Goal: Book appointment/travel/reservation

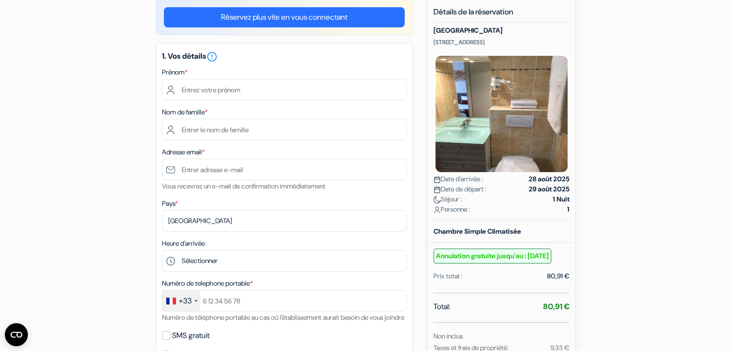
scroll to position [86, 0]
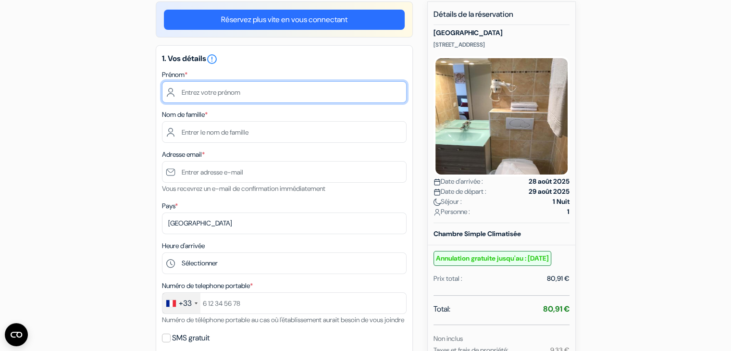
click at [268, 86] on input "text" at bounding box center [284, 92] width 245 height 22
type input "m"
type input "D"
type input "SONIA"
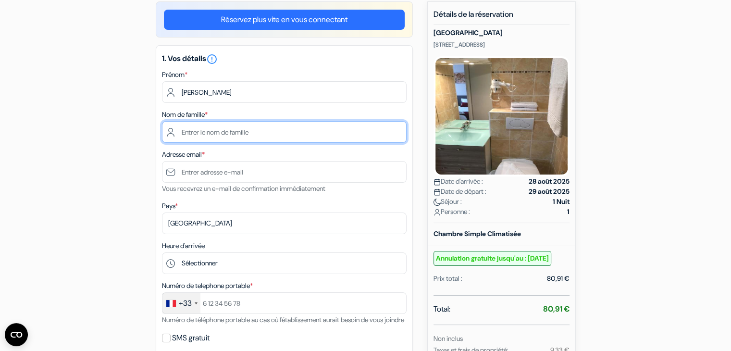
click at [248, 124] on input "text" at bounding box center [284, 132] width 245 height 22
type input "DA LUZ MATOS"
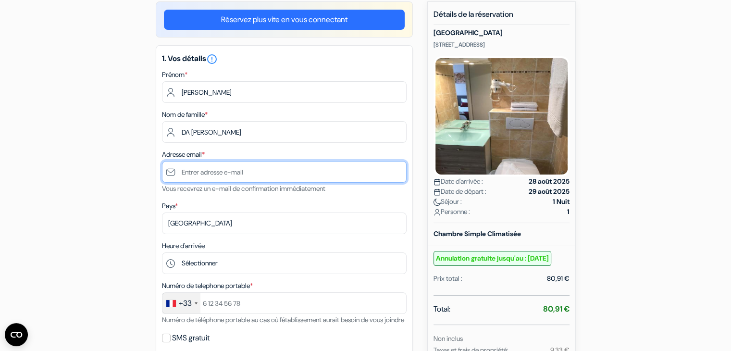
click at [240, 176] on input "text" at bounding box center [284, 172] width 245 height 22
type input "srlmatos@ucs.br"
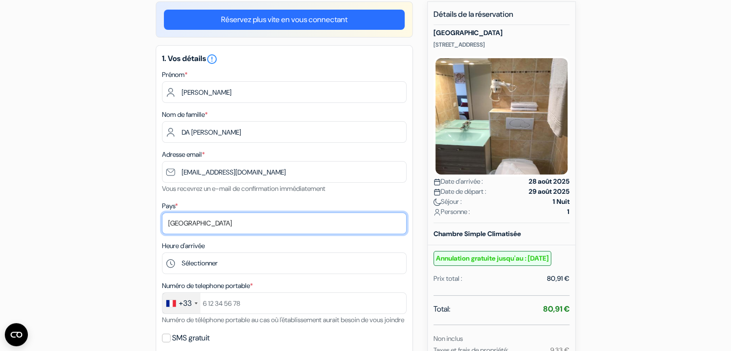
click at [228, 226] on select "Selectionner le pays Abkhazie Afghanistan Afrique du Sud Albanie Algérie Allema…" at bounding box center [284, 224] width 245 height 22
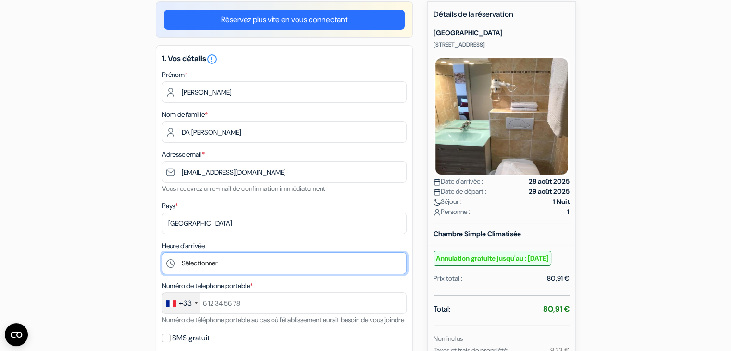
click at [263, 265] on select "Sélectionner 14:00 15:00 16:00 17:00 18:00 19:00 20:00 21:00 22:00" at bounding box center [284, 263] width 245 height 22
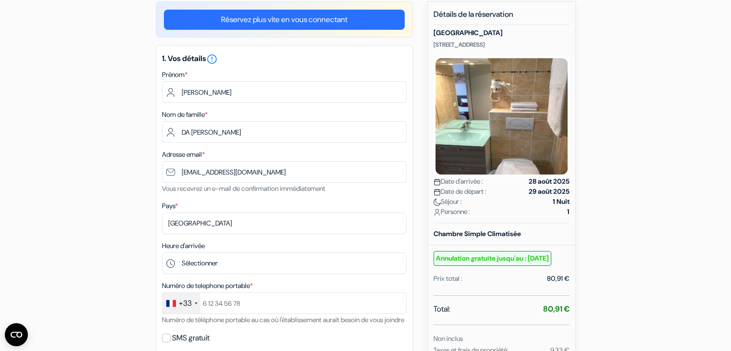
click at [118, 253] on div "add_box Hôtel Vendôme 10, Cours des Minimes, Aix-en-Provence, France Détails de…" at bounding box center [366, 326] width 635 height 650
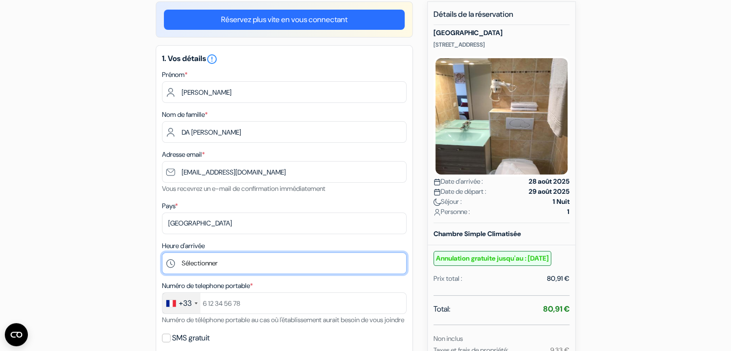
click at [342, 269] on select "Sélectionner 14:00 15:00 16:00 17:00 18:00 19:00 20:00 21:00 22:00" at bounding box center [284, 263] width 245 height 22
select select "17"
click at [162, 253] on select "Sélectionner 14:00 15:00 16:00 17:00 18:00 19:00 20:00 21:00 22:00" at bounding box center [284, 263] width 245 height 22
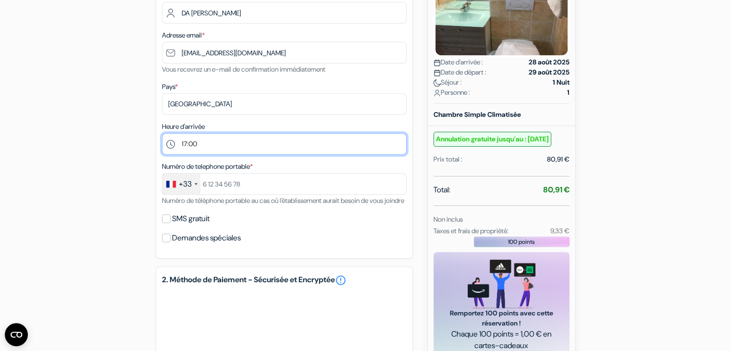
scroll to position [209, 0]
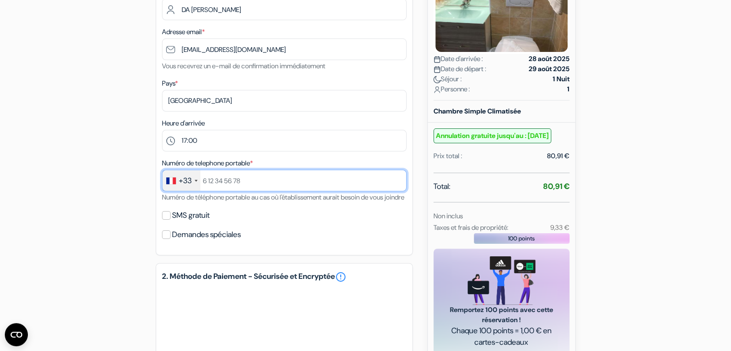
click at [214, 181] on input "text" at bounding box center [284, 181] width 245 height 22
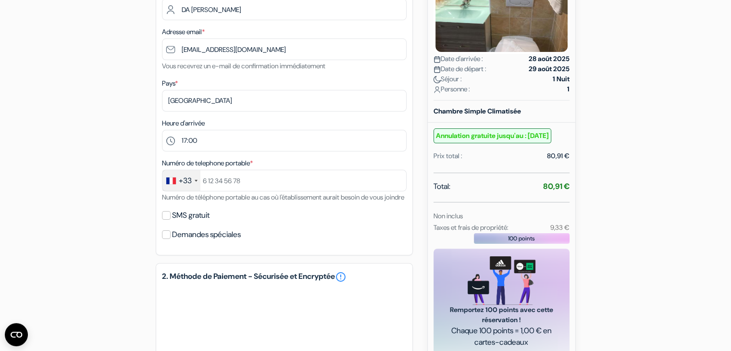
click at [179, 186] on div "+33" at bounding box center [185, 181] width 13 height 12
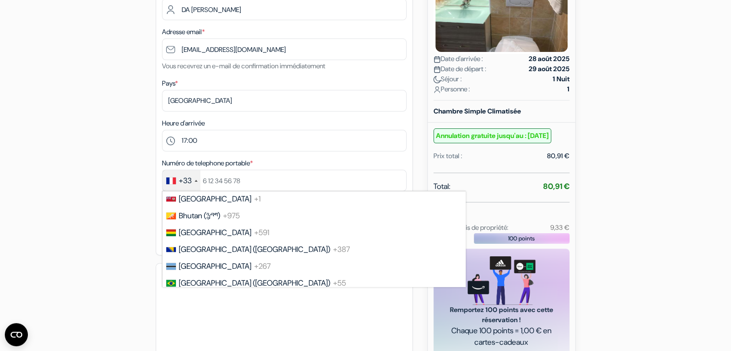
scroll to position [524, 0]
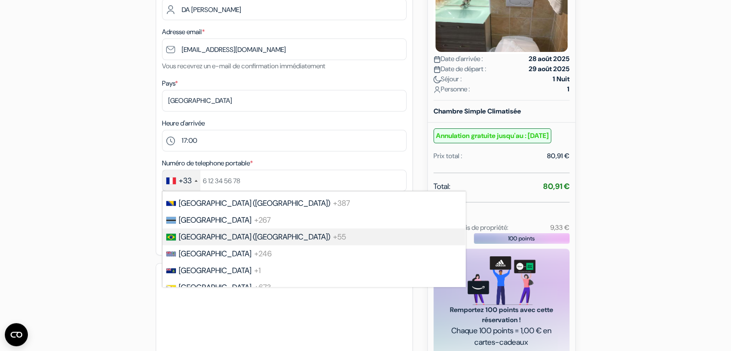
click at [353, 245] on li "Brazil (Brasil) +55" at bounding box center [314, 236] width 304 height 17
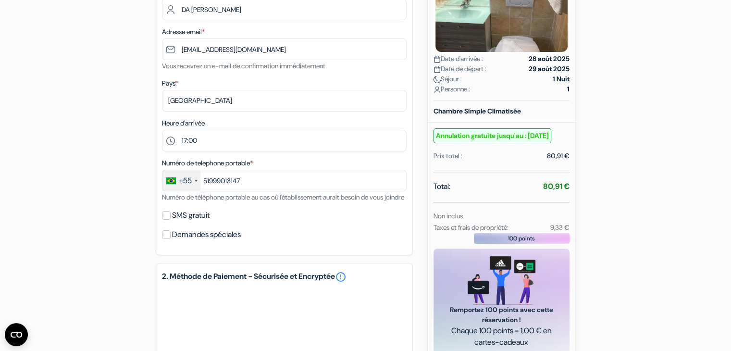
click at [269, 241] on div "Demandes spéciales" at bounding box center [284, 234] width 245 height 13
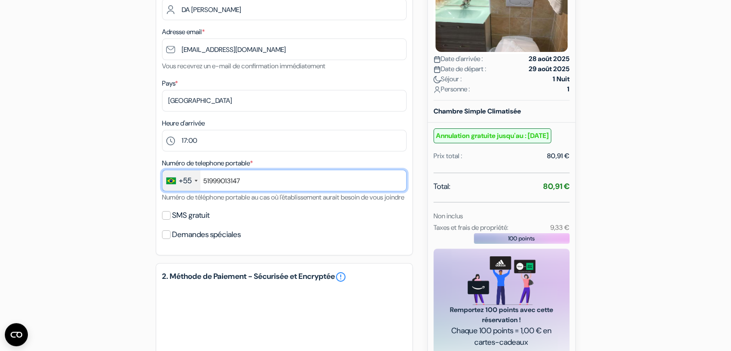
click at [249, 180] on input "51999013147" at bounding box center [284, 181] width 245 height 22
type input "519990"
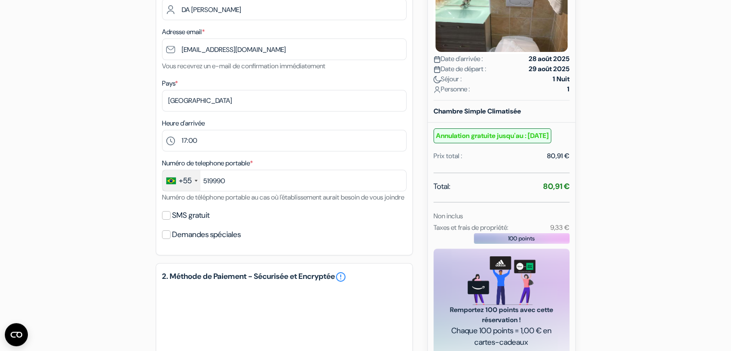
click at [194, 189] on div "+55" at bounding box center [182, 180] width 38 height 21
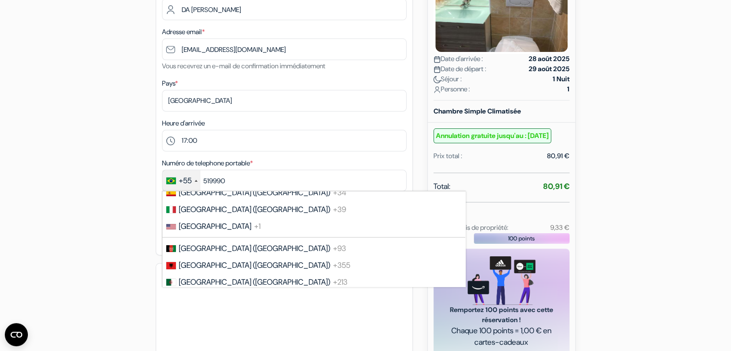
scroll to position [0, 0]
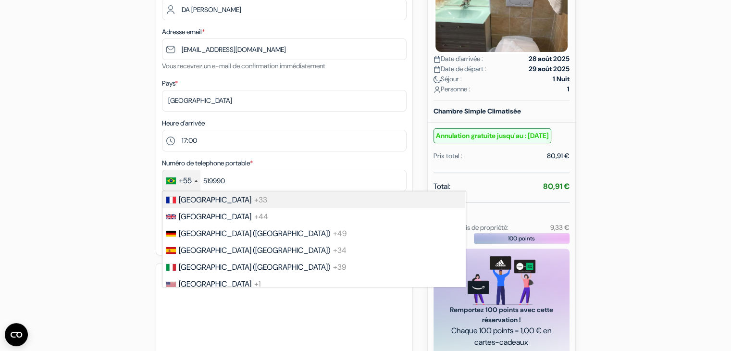
click at [371, 208] on li "France +33" at bounding box center [314, 199] width 304 height 17
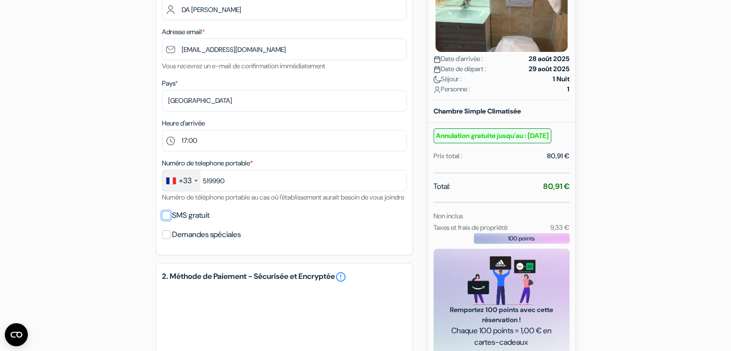
click at [169, 220] on input "SMS gratuit" at bounding box center [166, 215] width 9 height 9
checkbox input "true"
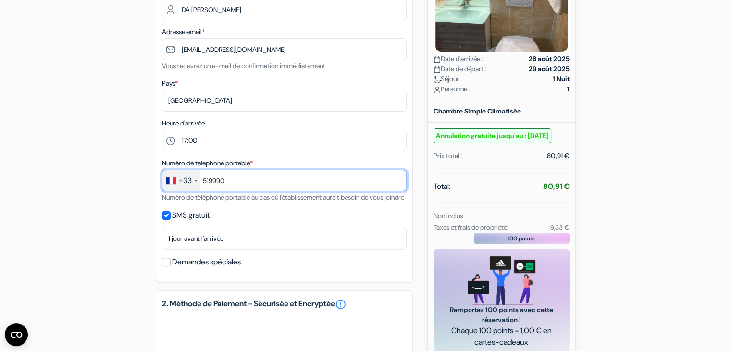
click at [240, 184] on input "519990" at bounding box center [284, 181] width 245 height 22
type input "5"
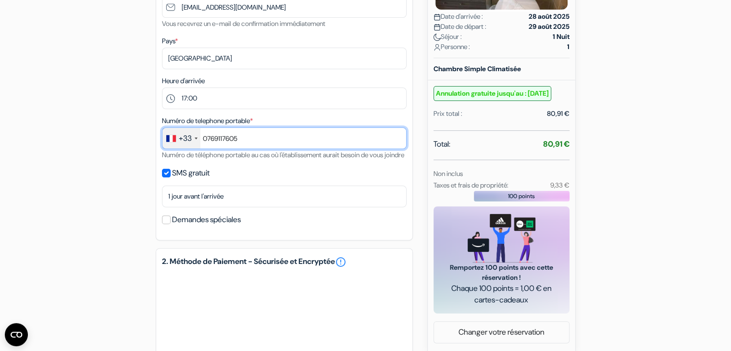
scroll to position [256, 0]
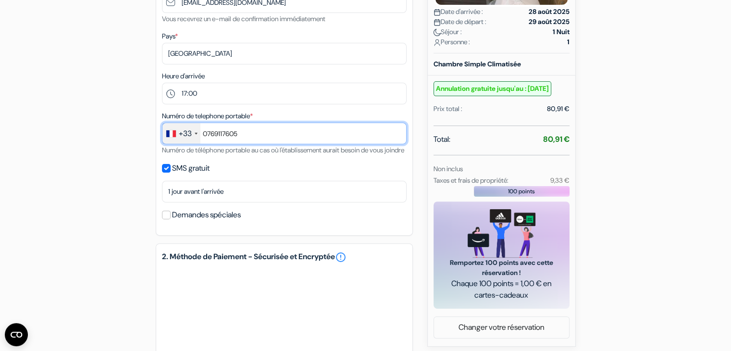
type input "0769117605"
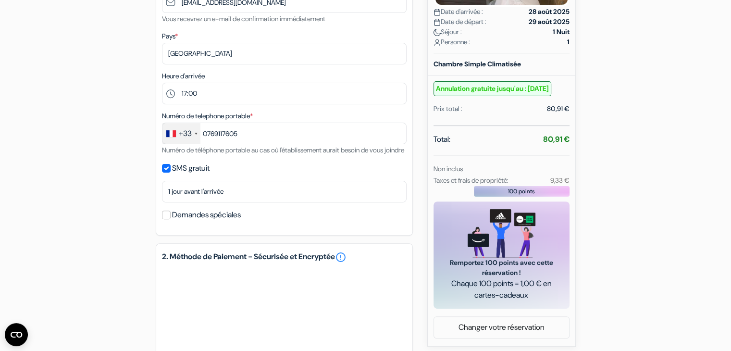
click at [679, 219] on div "add_box Hôtel Vendôme 10, Cours des Minimes, Aix-en-Provence, France Détails de…" at bounding box center [366, 171] width 635 height 678
drag, startPoint x: 733, startPoint y: 347, endPoint x: 710, endPoint y: 83, distance: 264.6
click at [710, 83] on form "Départ add_box Hôtel Vendôme 10, Cours des Minimes, Aix-en-Provence, France" at bounding box center [365, 133] width 731 height 705
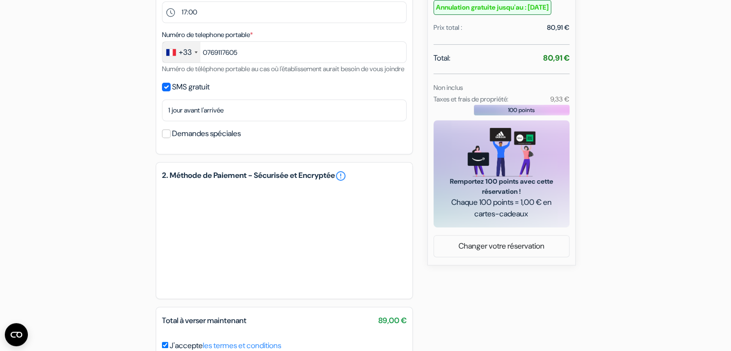
scroll to position [340, 0]
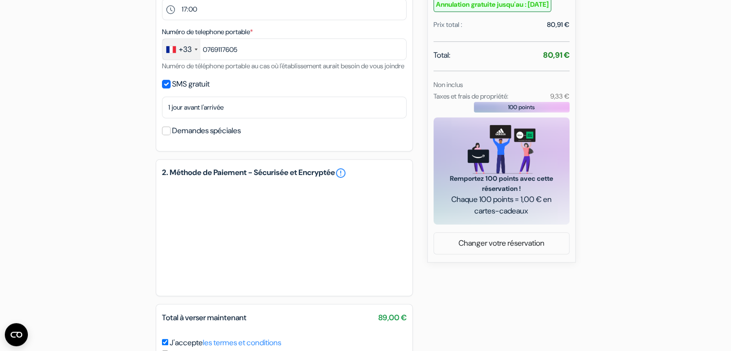
click at [559, 113] on div "100 points" at bounding box center [522, 107] width 96 height 11
click at [525, 112] on span "100 points" at bounding box center [521, 107] width 27 height 9
click at [622, 74] on div "add_box Hôtel Vendôme 10, Cours des Minimes, Aix-en-Provence, France Détails de…" at bounding box center [366, 87] width 635 height 678
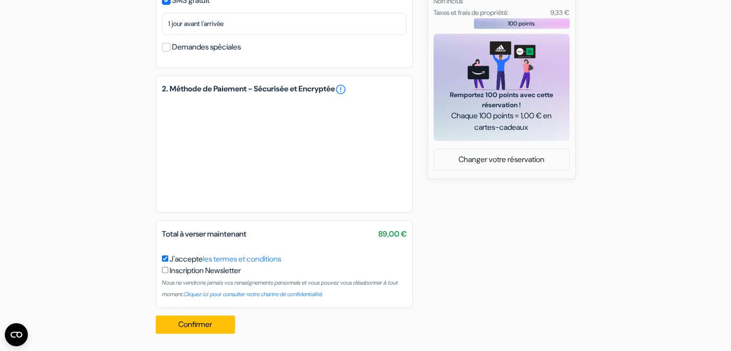
scroll to position [436, 0]
click at [223, 327] on button "Confirmer Loading..." at bounding box center [196, 324] width 80 height 18
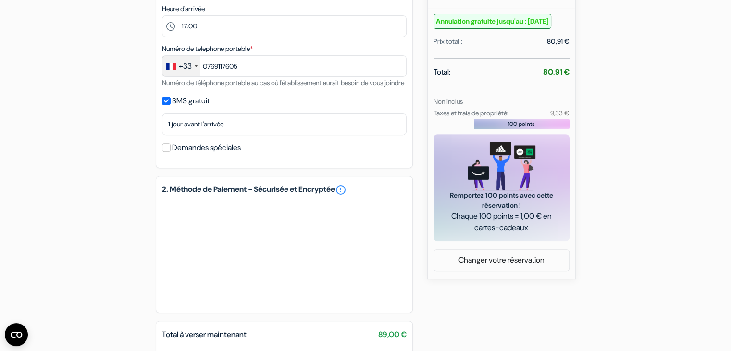
scroll to position [320, 0]
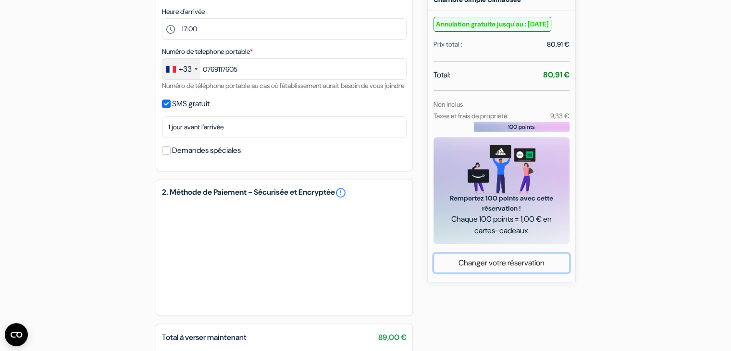
click at [498, 272] on link "Changer votre réservation" at bounding box center [501, 263] width 135 height 18
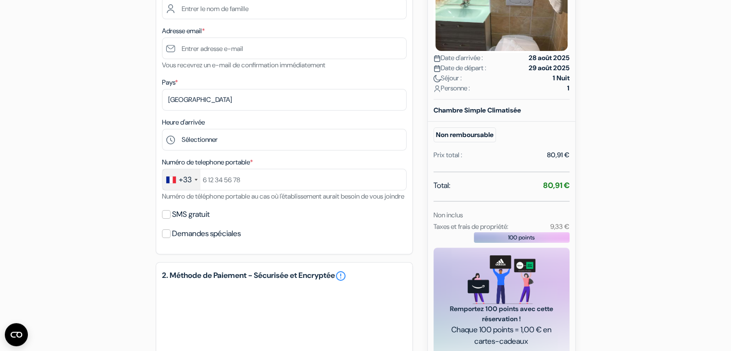
scroll to position [217, 0]
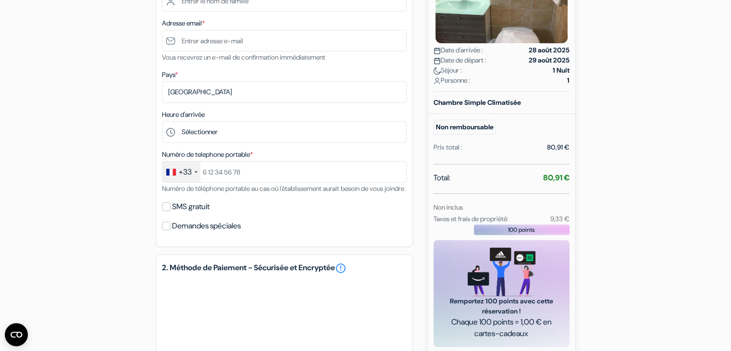
click at [453, 211] on small "Non inclus" at bounding box center [448, 207] width 29 height 9
click at [455, 226] on div "100 points" at bounding box center [502, 230] width 136 height 11
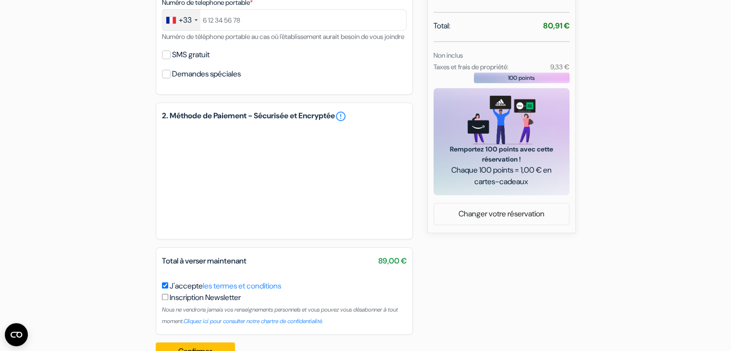
scroll to position [408, 0]
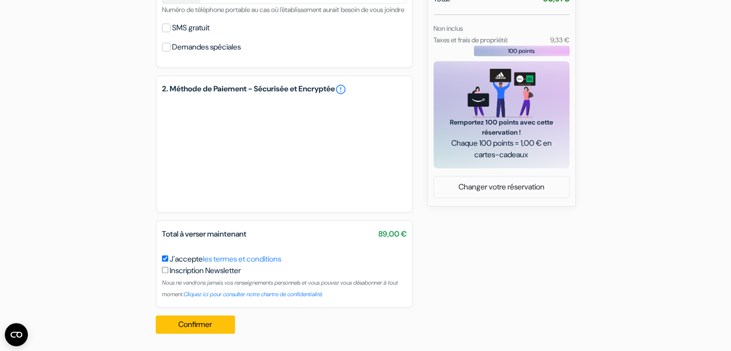
click at [165, 260] on input "J'accepte les termes et conditions" at bounding box center [165, 258] width 6 height 6
checkbox input "false"
click at [329, 241] on div "Total à verser maintenant 89,00 €" at bounding box center [284, 237] width 256 height 19
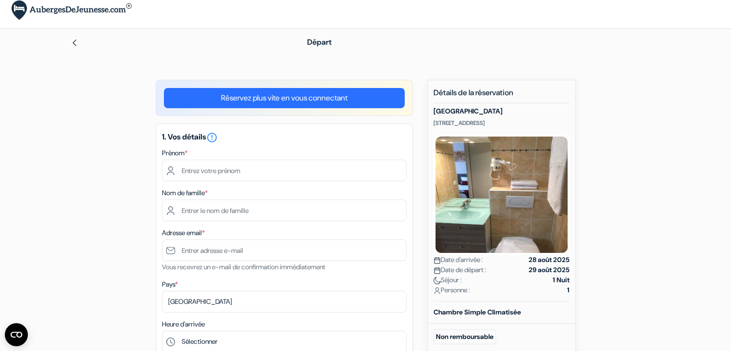
scroll to position [0, 0]
